Goal: Task Accomplishment & Management: Use online tool/utility

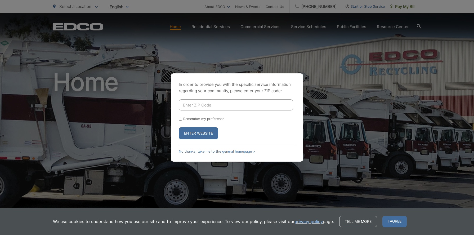
click at [209, 107] on input "Enter ZIP Code" at bounding box center [236, 104] width 114 height 11
type input "92084"
click at [206, 135] on button "Enter Website" at bounding box center [198, 133] width 39 height 12
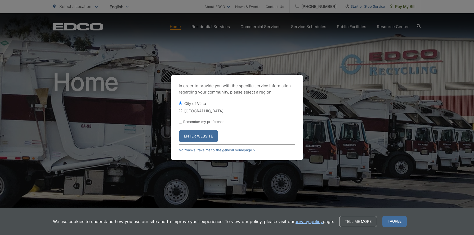
click at [205, 135] on button "Enter Website" at bounding box center [198, 136] width 39 height 12
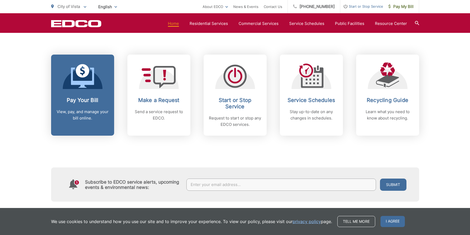
scroll to position [212, 0]
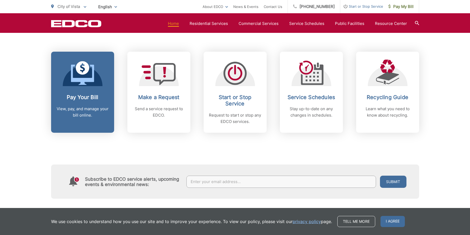
click at [77, 97] on h2 "Pay Your Bill" at bounding box center [82, 97] width 52 height 6
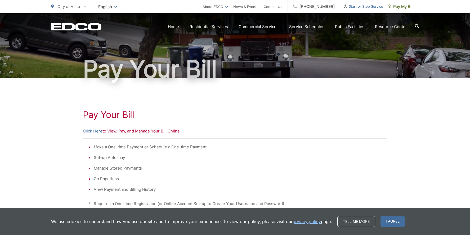
scroll to position [79, 0]
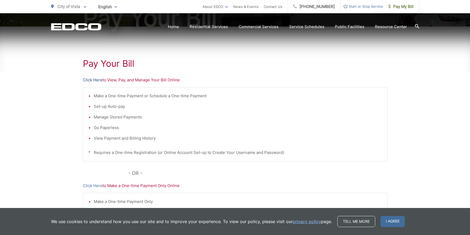
click at [89, 80] on link "Click Here" at bounding box center [93, 80] width 20 height 6
